Goal: Task Accomplishment & Management: Use online tool/utility

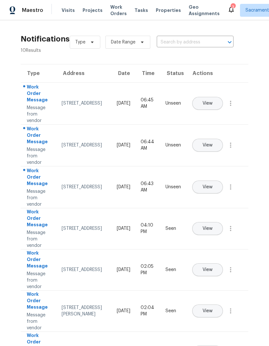
click at [230, 8] on div "3" at bounding box center [232, 7] width 5 height 6
click at [230, 7] on div "3" at bounding box center [232, 7] width 5 height 6
click at [230, 8] on div "3" at bounding box center [232, 7] width 5 height 6
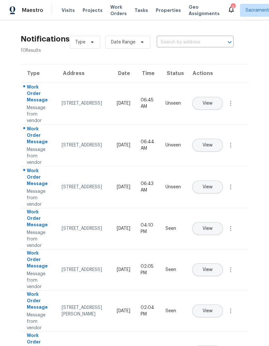
click at [230, 8] on div "3" at bounding box center [232, 7] width 5 height 6
click at [212, 185] on span "View" at bounding box center [207, 187] width 10 height 5
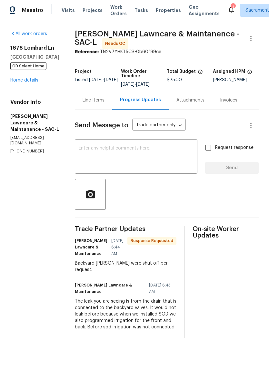
click at [128, 151] on textarea at bounding box center [136, 157] width 115 height 23
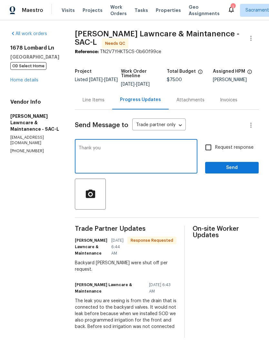
type textarea "Thank you"
click at [232, 170] on span "Send" at bounding box center [231, 168] width 43 height 8
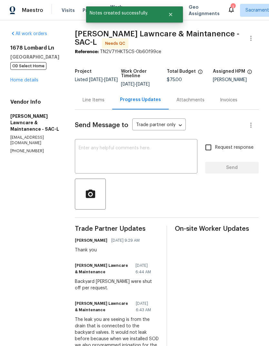
click at [25, 79] on link "Home details" at bounding box center [24, 80] width 28 height 5
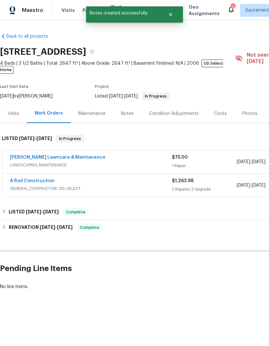
click at [26, 155] on link "[PERSON_NAME] Lawncare & Maintanence" at bounding box center [57, 157] width 95 height 5
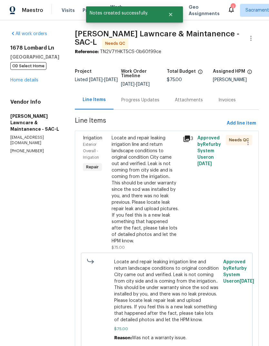
click at [148, 172] on div "Locate and repair leaking irrigation line and return landscape conditions to or…" at bounding box center [145, 190] width 68 height 110
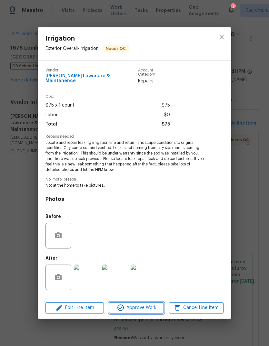
click at [147, 309] on span "Approve Work" at bounding box center [136, 308] width 51 height 8
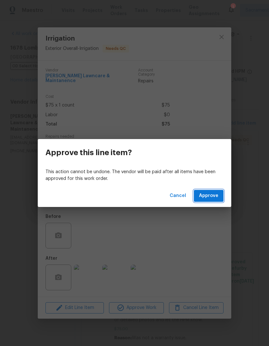
click at [213, 197] on span "Approve" at bounding box center [208, 196] width 19 height 8
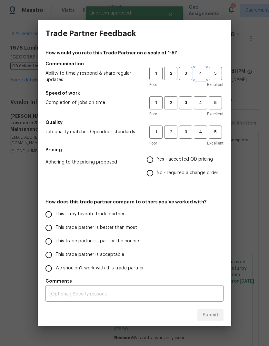
click at [200, 73] on span "4" at bounding box center [200, 73] width 12 height 7
click at [198, 106] on span "4" at bounding box center [200, 102] width 12 height 7
click at [201, 127] on button "4" at bounding box center [200, 132] width 13 height 13
click at [155, 164] on input "Yes - accepted OD pricing" at bounding box center [150, 160] width 14 height 14
radio input "true"
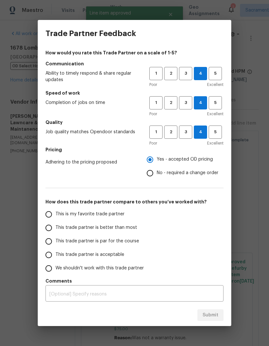
click at [46, 206] on div "How would you rate this Trade Partner on a scale of 1-5? Communication Ability …" at bounding box center [134, 176] width 178 height 252
click at [44, 224] on input "This trade partner is better than most" at bounding box center [49, 228] width 14 height 14
click at [216, 314] on span "Submit" at bounding box center [210, 316] width 16 height 8
radio input "true"
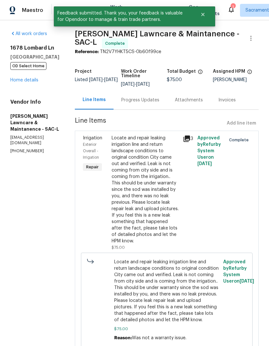
click at [205, 20] on button "Close" at bounding box center [202, 14] width 21 height 13
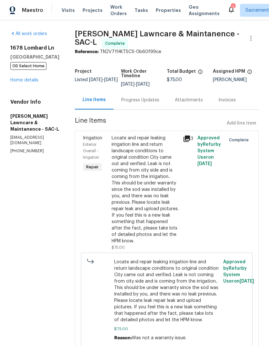
click at [227, 7] on icon at bounding box center [231, 9] width 8 height 8
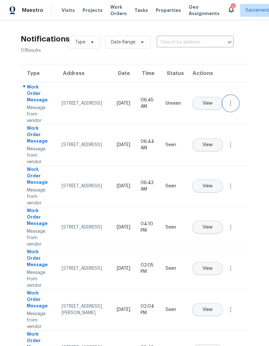
click at [231, 107] on icon "button" at bounding box center [231, 104] width 8 height 8
click at [211, 112] on div "Mark Seen" at bounding box center [194, 111] width 50 height 6
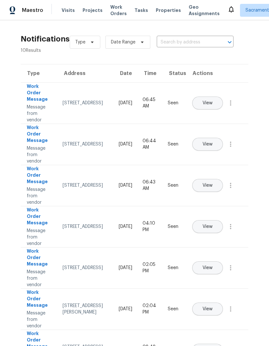
click at [64, 12] on span "Visits" at bounding box center [68, 10] width 13 height 6
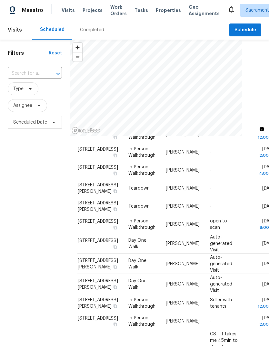
scroll to position [164, 0]
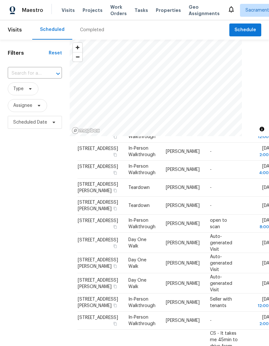
click at [37, 245] on div "Filters Reset ​ Type Assignee Scheduled Date" at bounding box center [35, 227] width 70 height 374
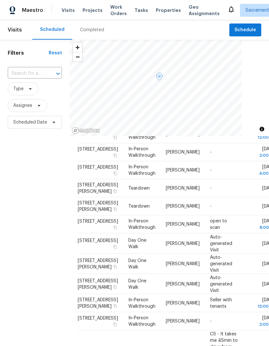
scroll to position [163, 0]
